Goal: Transaction & Acquisition: Purchase product/service

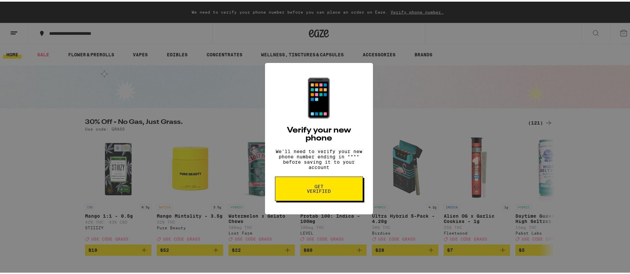
click at [325, 192] on span "Get verified" at bounding box center [319, 187] width 34 height 9
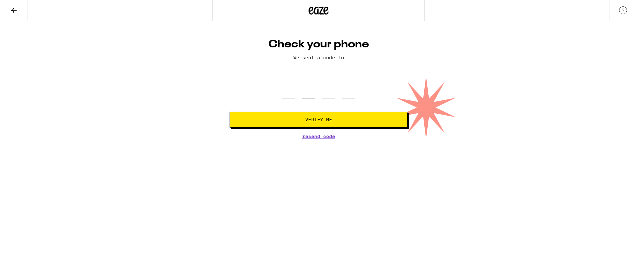
click at [306, 94] on input "tel" at bounding box center [308, 89] width 13 height 20
click at [287, 94] on input "tel" at bounding box center [288, 89] width 13 height 20
click at [4, 12] on button at bounding box center [14, 10] width 28 height 21
